Goal: Transaction & Acquisition: Purchase product/service

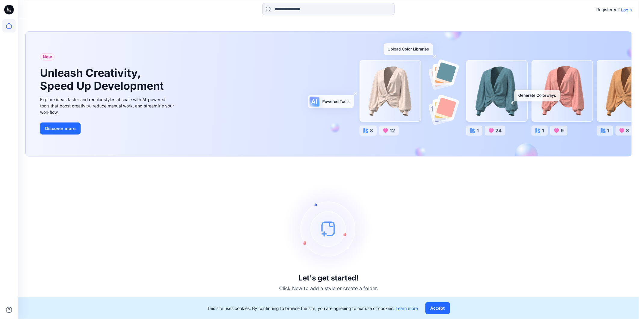
click at [626, 7] on p "Login" at bounding box center [626, 10] width 11 height 6
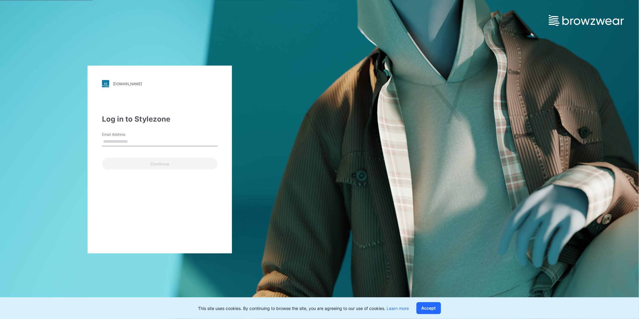
click at [137, 140] on input "Email Address" at bounding box center [159, 141] width 115 height 9
type input "**********"
click at [158, 163] on button "Continue" at bounding box center [159, 164] width 115 height 12
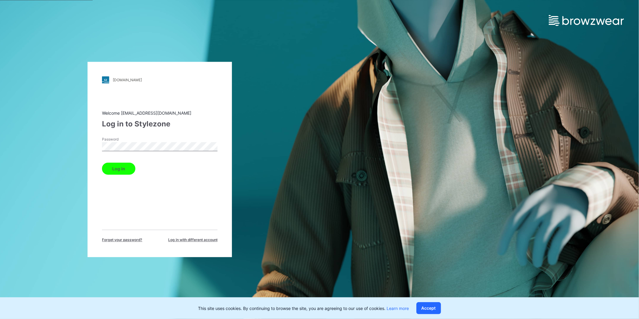
click at [128, 170] on button "Log in" at bounding box center [118, 169] width 33 height 12
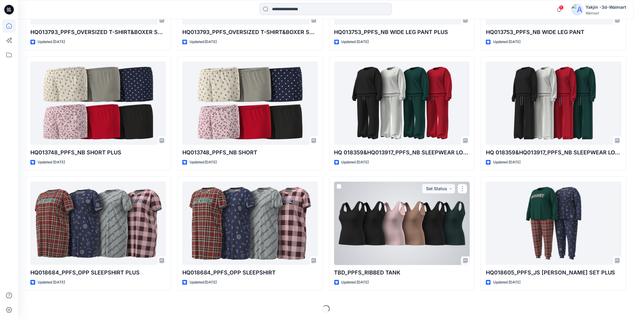
scroll to position [2088, 0]
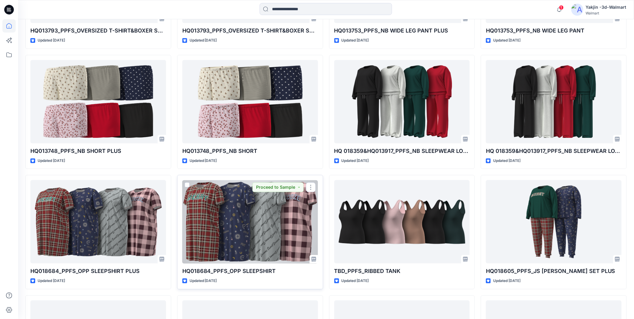
click at [293, 220] on div at bounding box center [250, 221] width 136 height 83
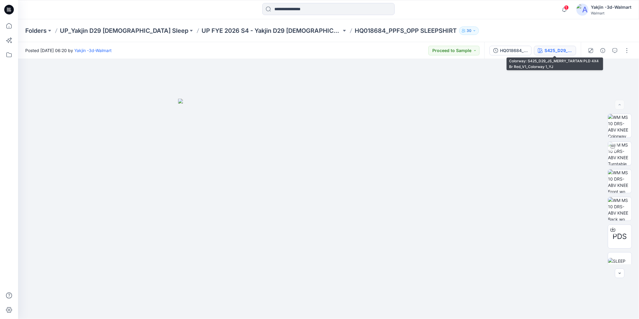
click at [564, 53] on div "S425_D29_JS_MERRY_TARTAN PLD 4X4 Br Red_V1_Colorway 1_YJ" at bounding box center [558, 50] width 28 height 7
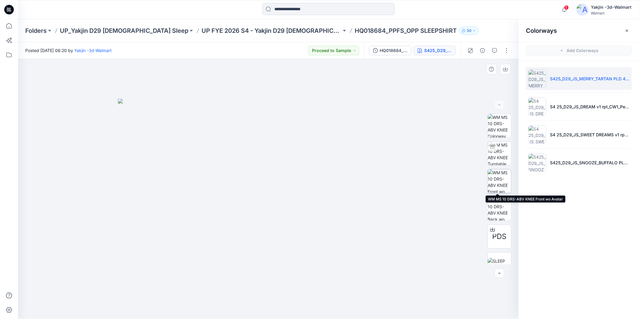
click at [498, 180] on img at bounding box center [498, 180] width 23 height 23
click at [505, 71] on icon "button" at bounding box center [505, 69] width 5 height 3
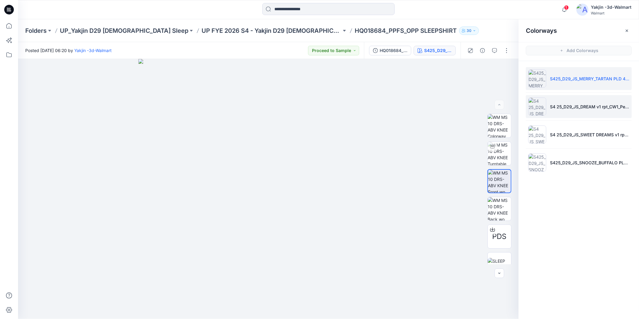
click at [534, 106] on img at bounding box center [537, 106] width 18 height 18
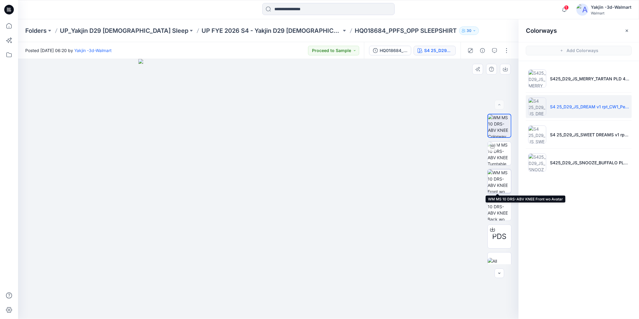
click at [500, 183] on img at bounding box center [498, 180] width 23 height 23
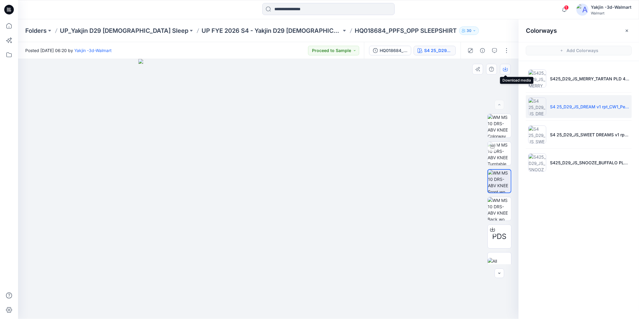
click at [506, 70] on icon "button" at bounding box center [505, 69] width 5 height 5
click at [537, 133] on img at bounding box center [537, 134] width 18 height 18
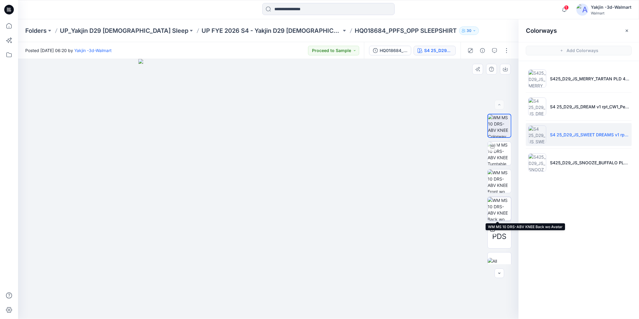
click at [497, 208] on img at bounding box center [498, 208] width 23 height 23
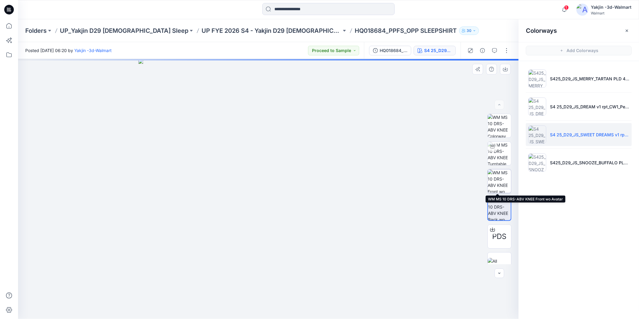
click at [500, 179] on img at bounding box center [498, 180] width 23 height 23
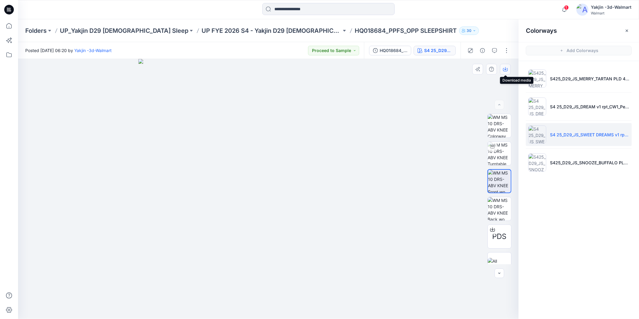
click at [503, 67] on icon "button" at bounding box center [505, 69] width 5 height 5
click at [532, 162] on img at bounding box center [537, 162] width 18 height 18
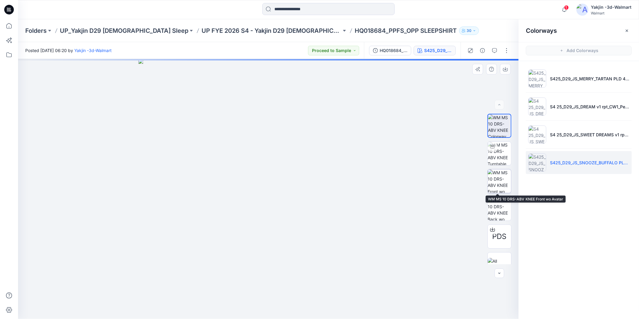
click at [495, 181] on img at bounding box center [498, 180] width 23 height 23
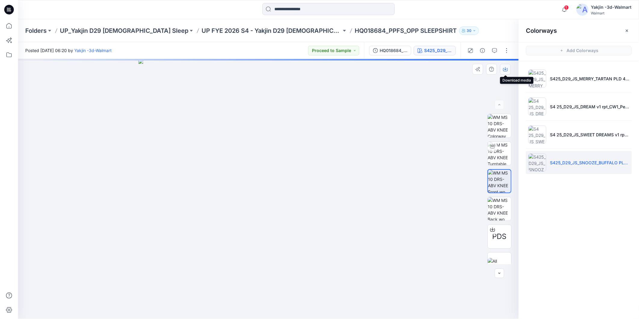
click at [506, 70] on icon "button" at bounding box center [505, 69] width 5 height 5
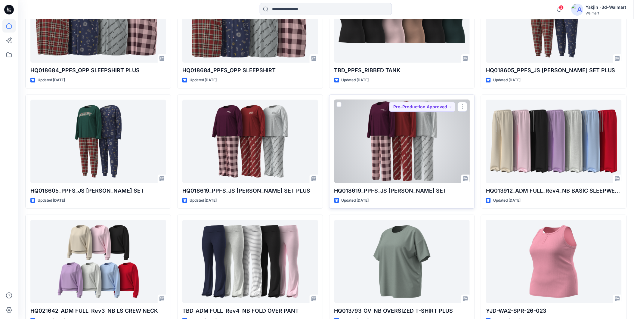
scroll to position [2254, 0]
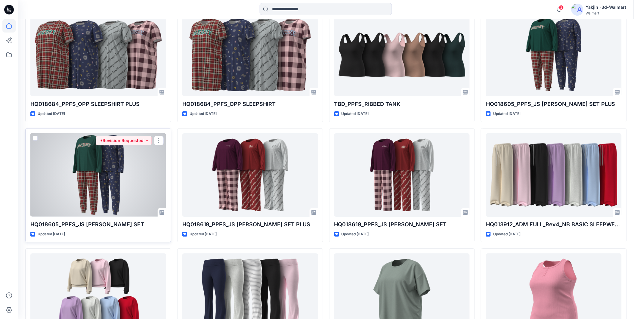
click at [118, 152] on div at bounding box center [98, 174] width 136 height 83
